Goal: Task Accomplishment & Management: Use online tool/utility

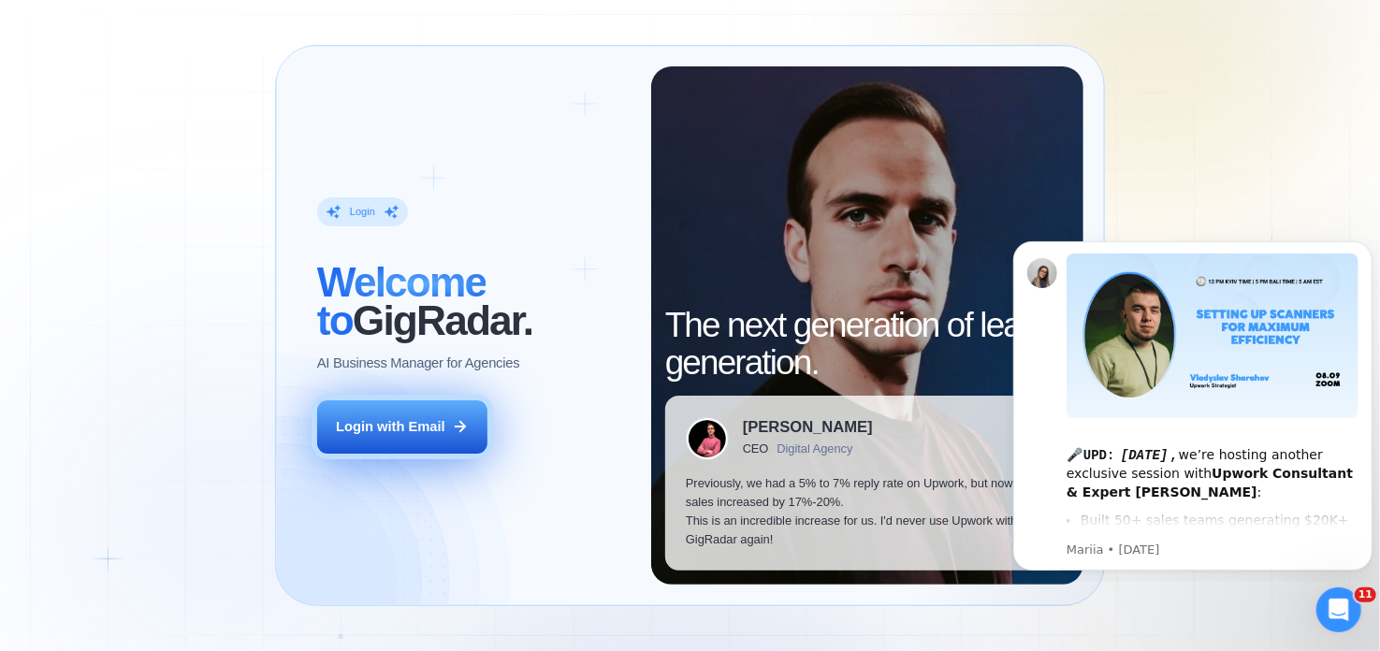
click at [417, 430] on div "Login with Email" at bounding box center [390, 426] width 109 height 19
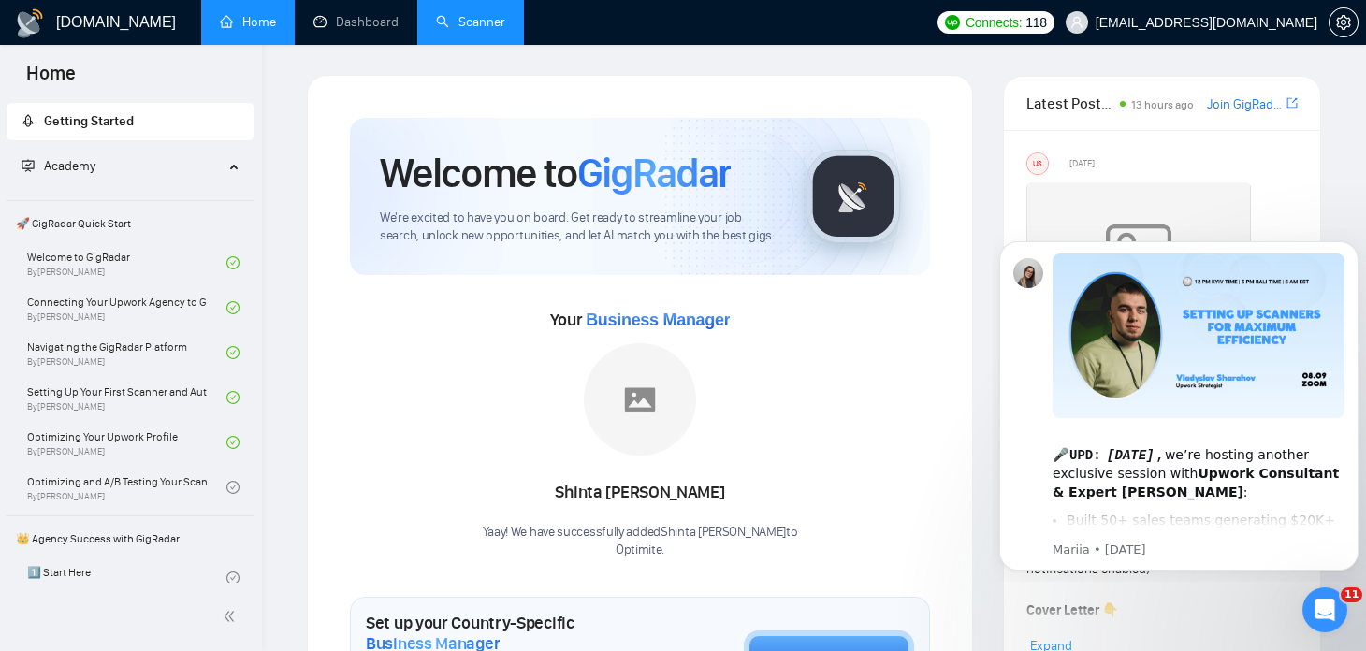
click at [458, 23] on link "Scanner" at bounding box center [470, 22] width 69 height 16
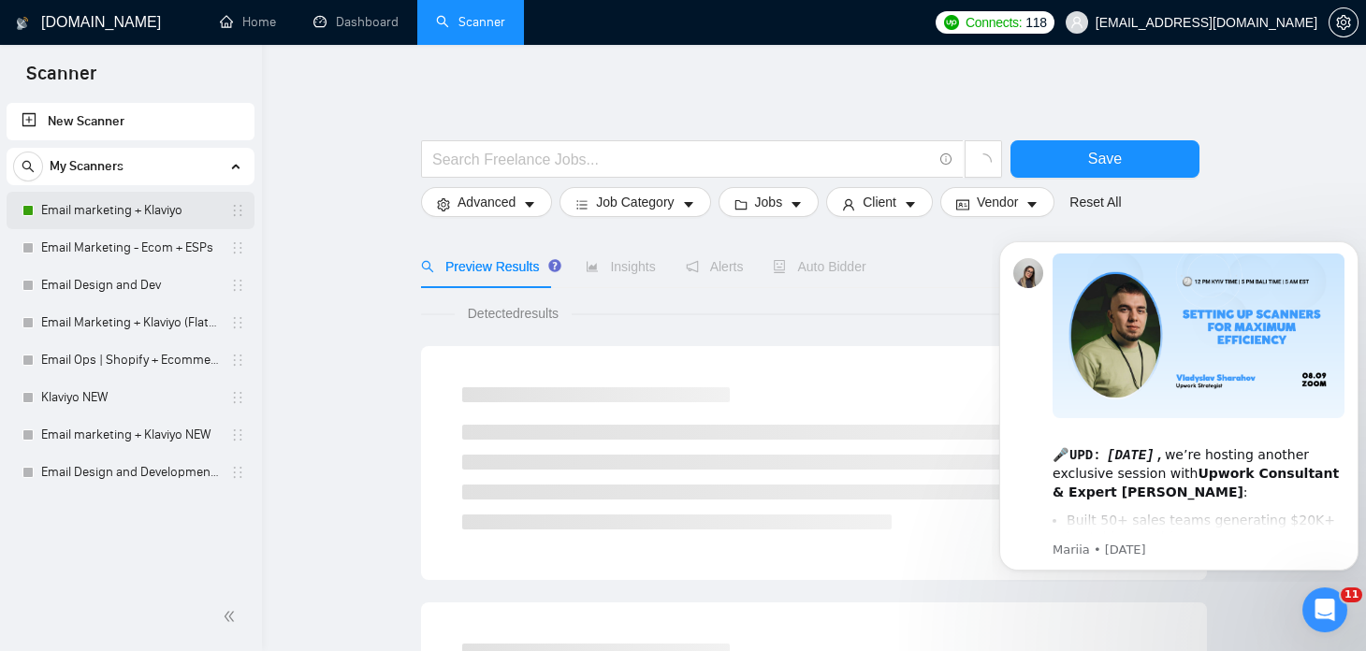
click at [155, 214] on link "Email marketing + Klaviyo" at bounding box center [130, 210] width 178 height 37
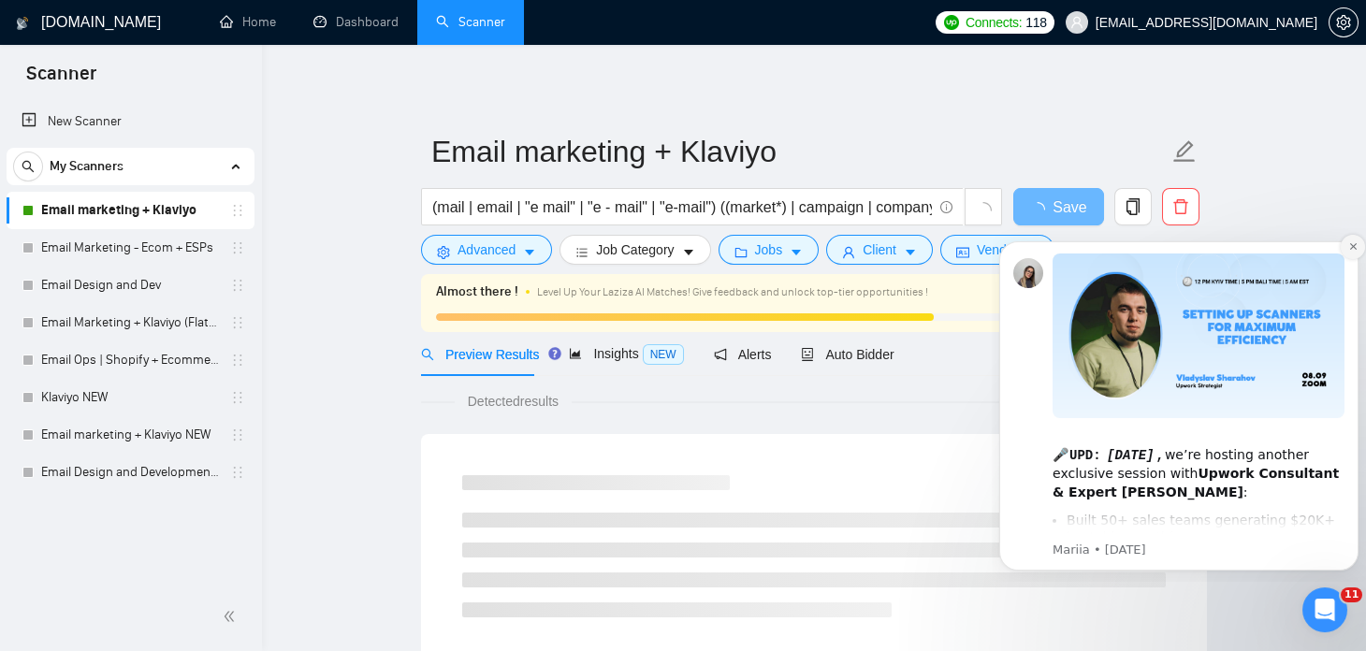
click at [1351, 248] on icon "Dismiss notification" at bounding box center [1352, 246] width 7 height 7
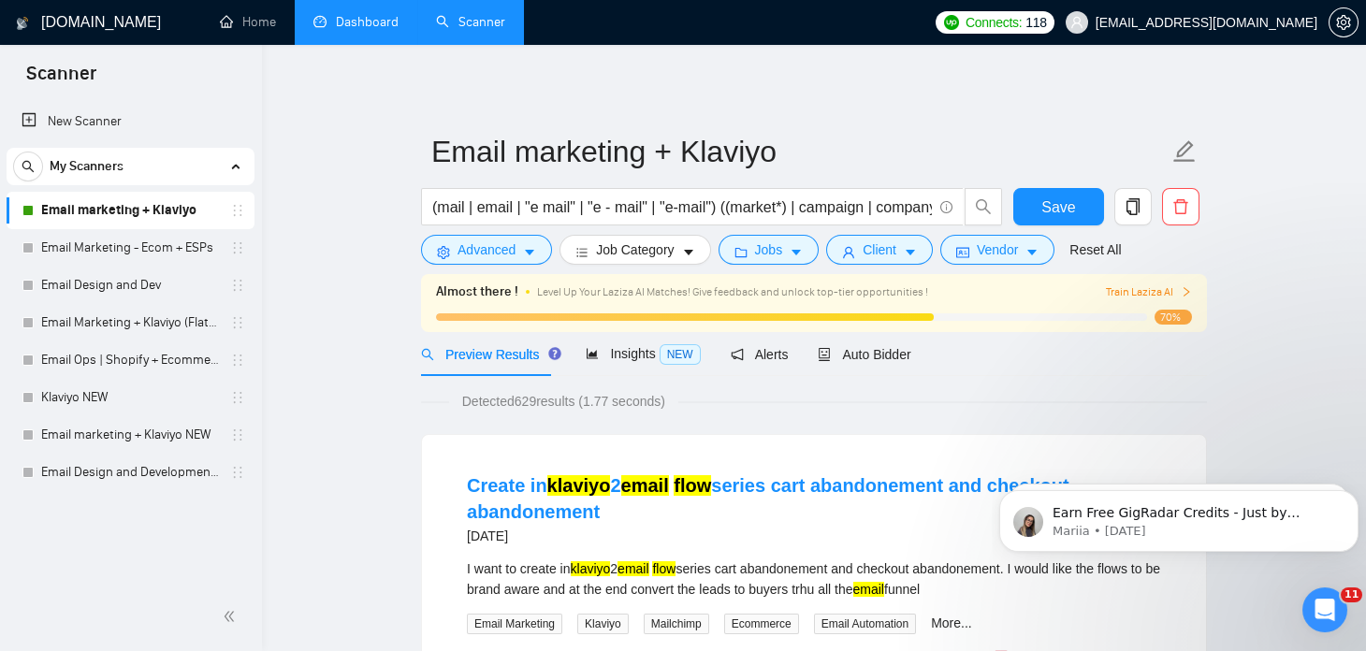
click at [368, 26] on link "Dashboard" at bounding box center [355, 22] width 85 height 16
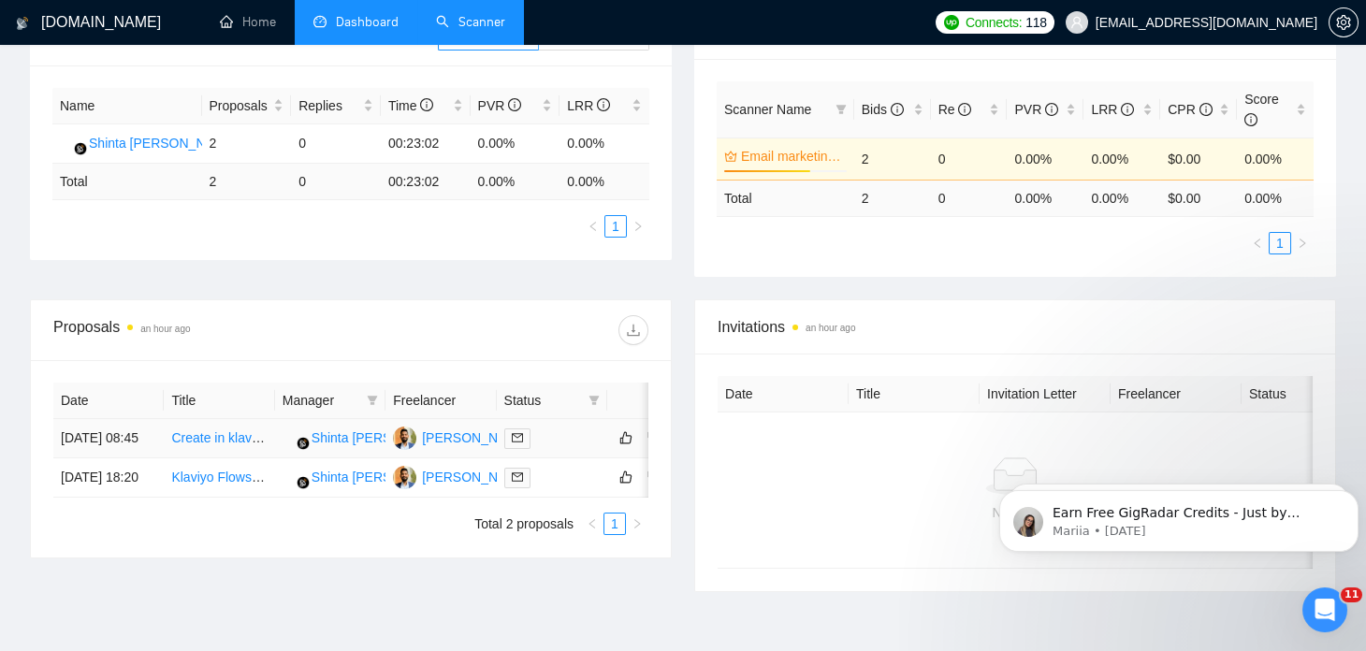
scroll to position [400, 0]
